Goal: Transaction & Acquisition: Purchase product/service

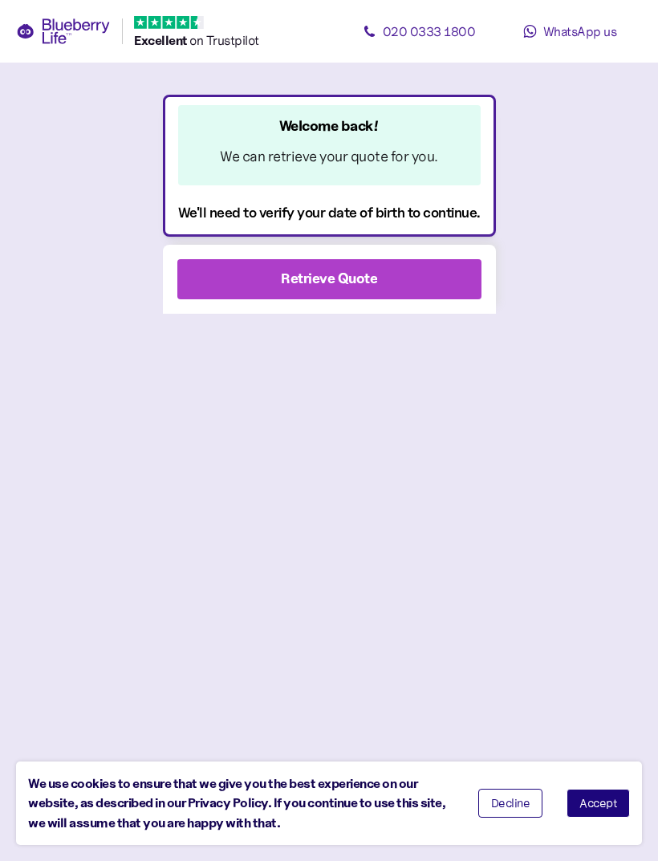
click at [350, 266] on span "Retrieve Quote" at bounding box center [329, 279] width 96 height 38
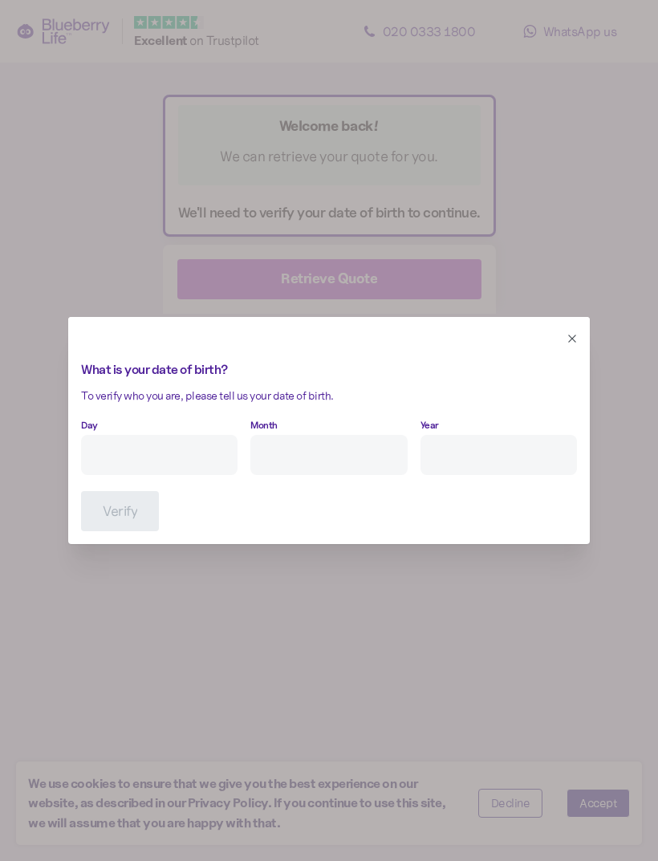
click at [168, 443] on input "Day" at bounding box center [159, 455] width 156 height 40
type input "24"
click at [318, 452] on input "Month" at bounding box center [328, 455] width 156 height 40
type input "12"
click at [484, 458] on input "Year" at bounding box center [498, 455] width 156 height 40
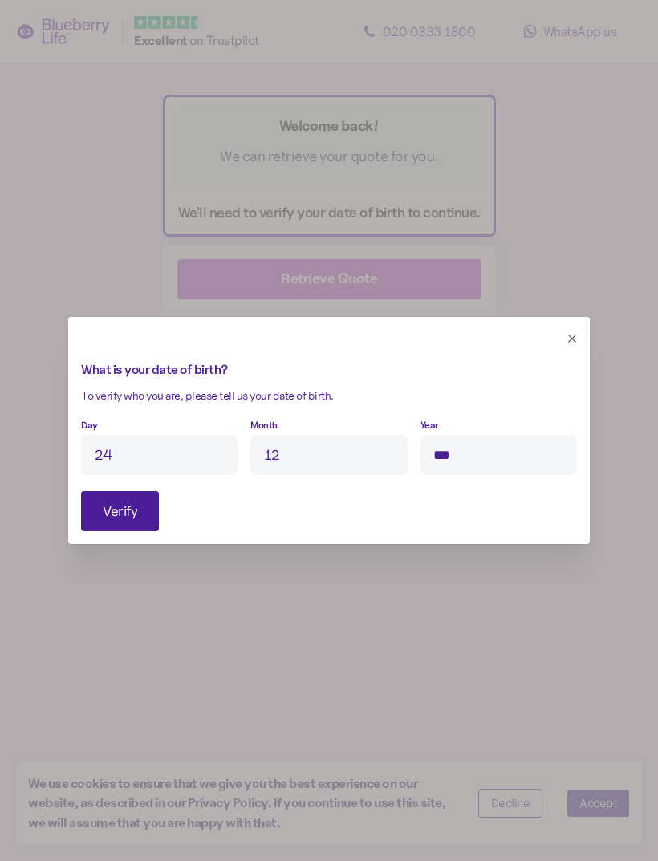
type input "****"
click at [142, 515] on button "Verify" at bounding box center [120, 511] width 78 height 40
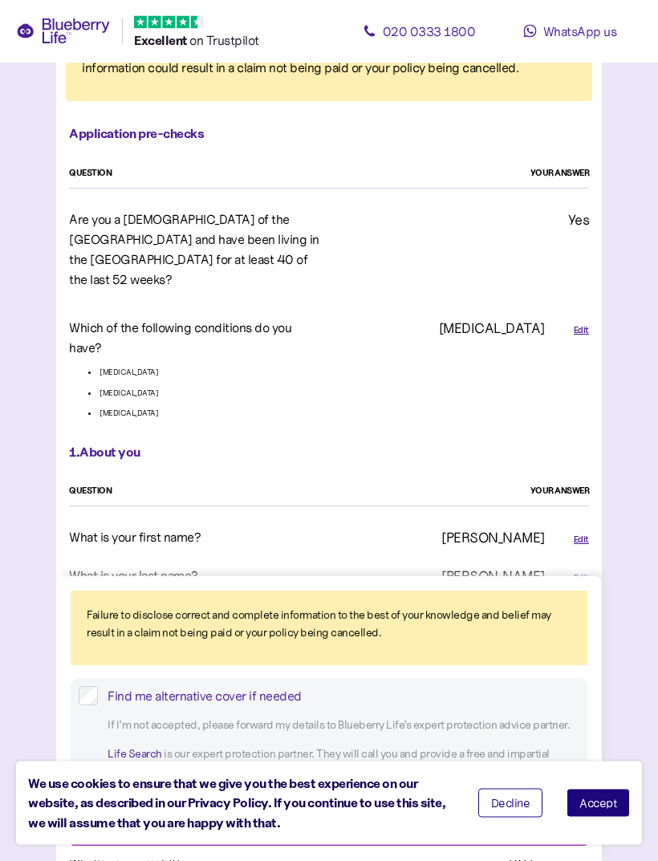
scroll to position [152, 0]
click at [611, 817] on button "Accept" at bounding box center [597, 802] width 63 height 29
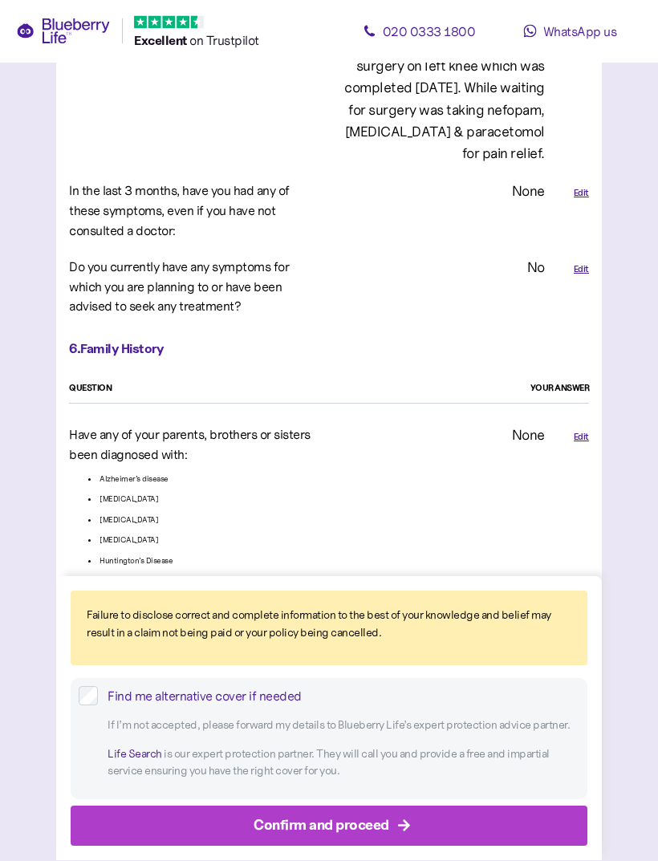
scroll to position [3307, 0]
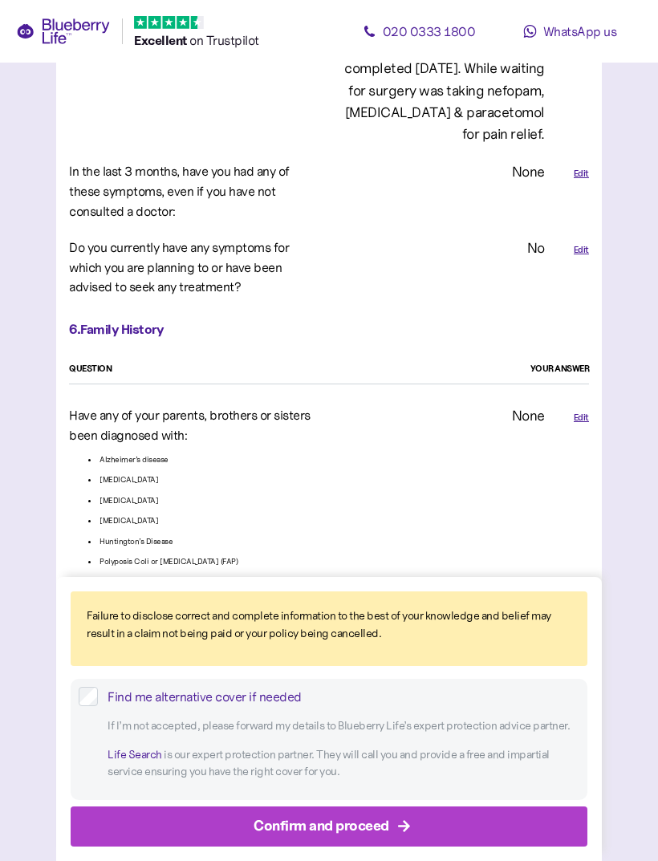
click at [478, 845] on div "Confirm and proceed" at bounding box center [332, 826] width 480 height 38
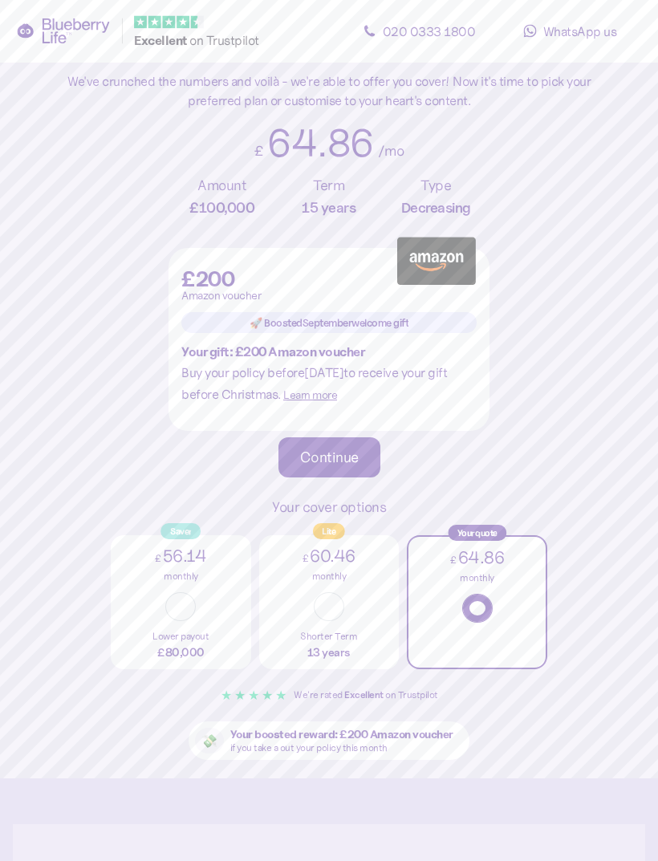
scroll to position [135, 0]
click at [338, 612] on button "button" at bounding box center [329, 605] width 30 height 29
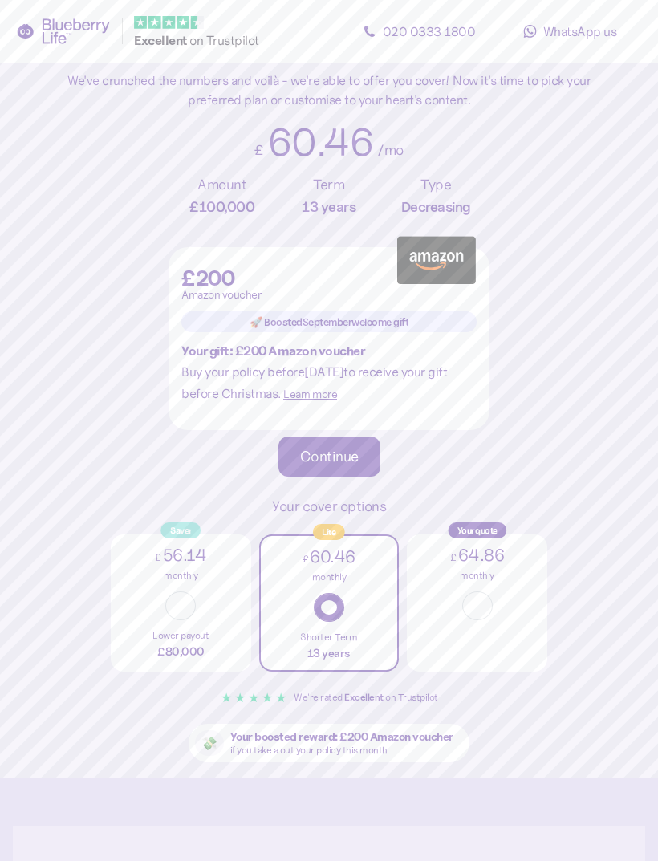
click at [185, 605] on button "button" at bounding box center [180, 605] width 30 height 29
type input "**"
type input "******"
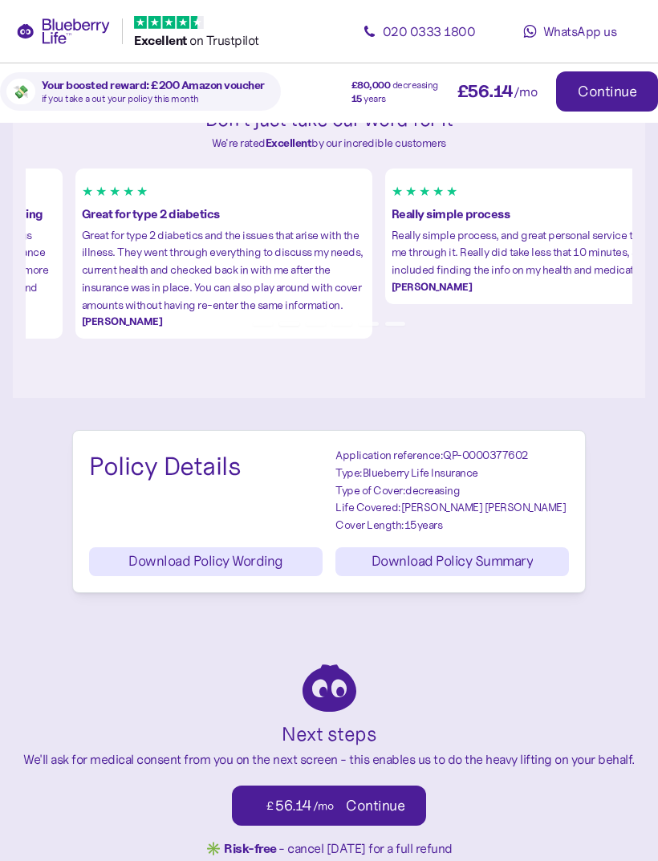
scroll to position [1922, 0]
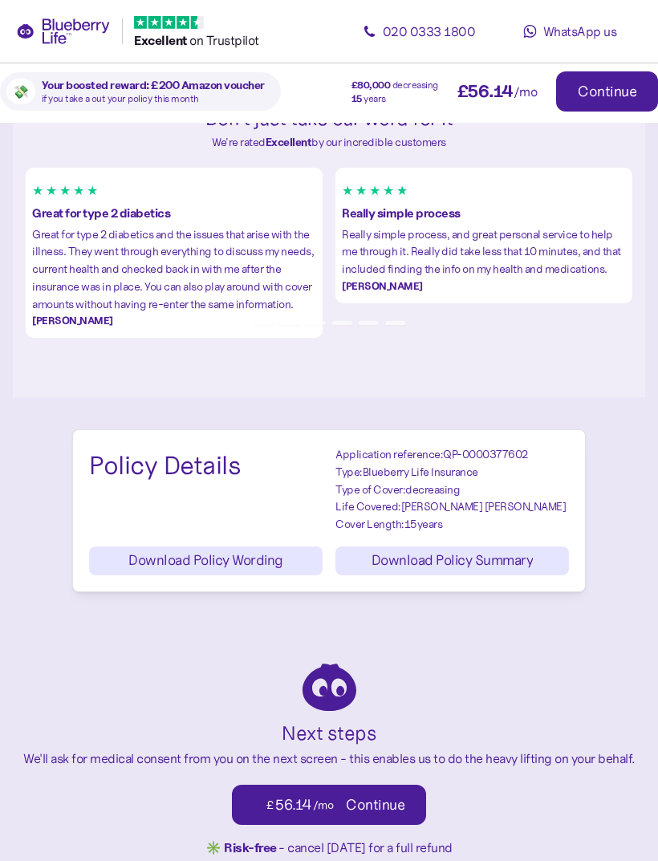
click at [561, 724] on div "Next steps We'll ask for medical consent from you on the next screen - this ena…" at bounding box center [328, 765] width 627 height 218
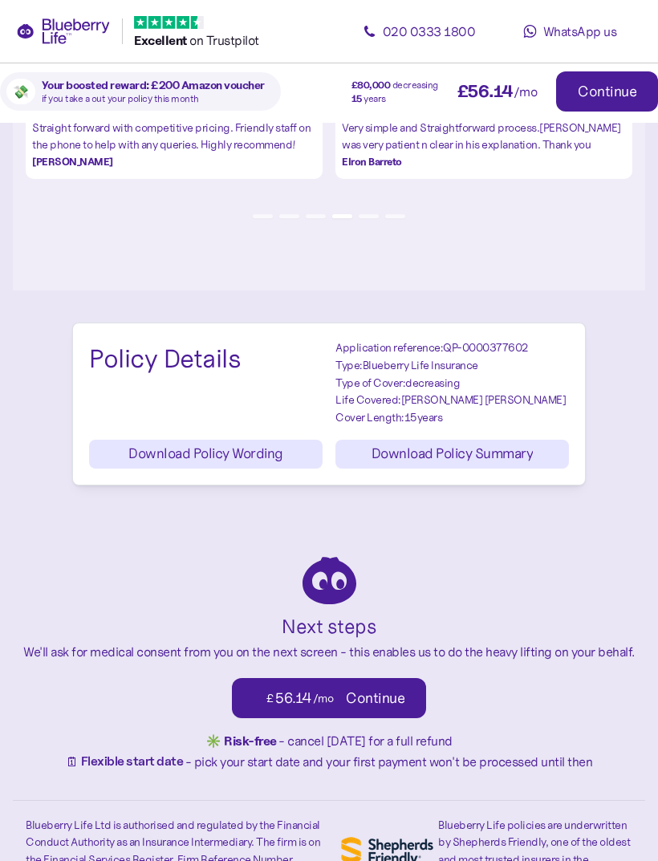
scroll to position [2035, 0]
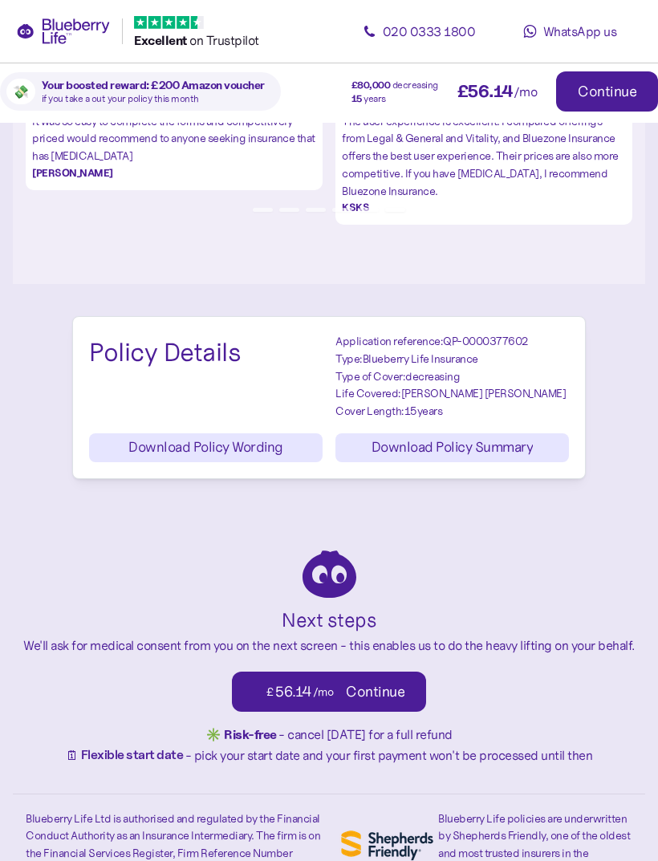
click at [504, 434] on span "Download Policy Summary" at bounding box center [452, 447] width 162 height 27
